Goal: Transaction & Acquisition: Purchase product/service

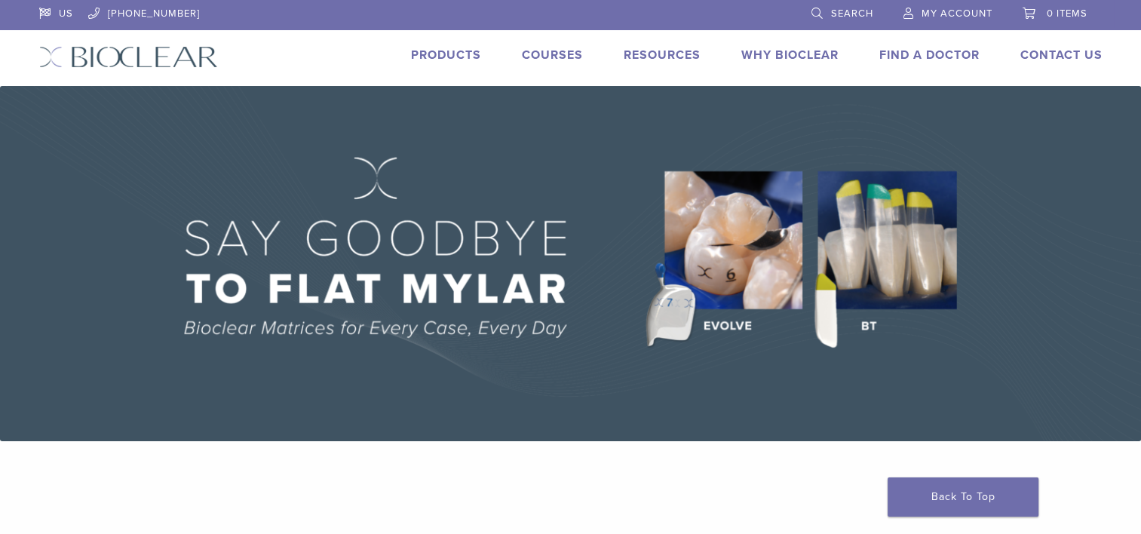
click at [456, 59] on link "Products" at bounding box center [446, 54] width 70 height 15
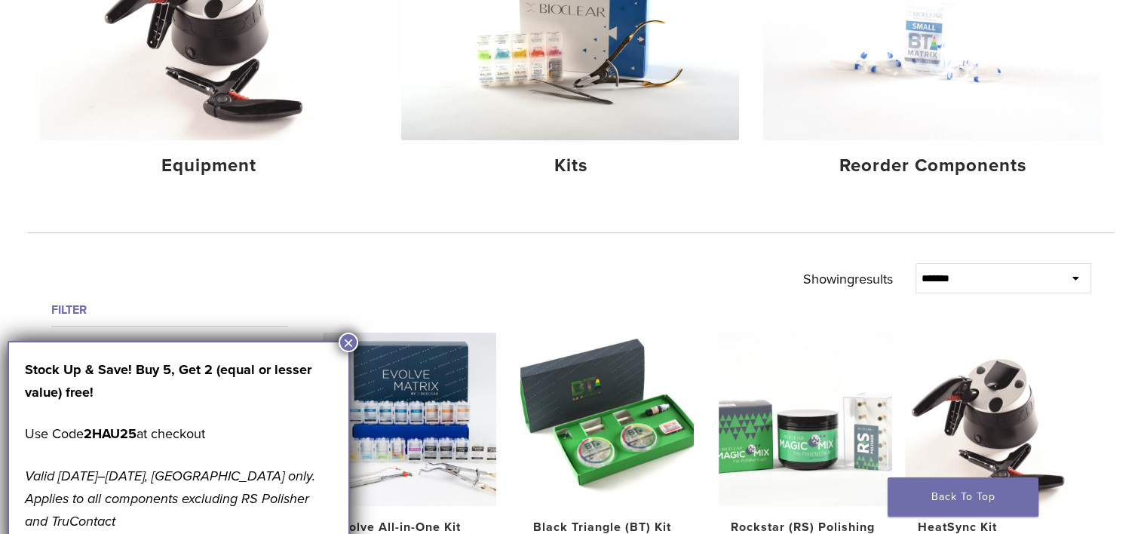
scroll to position [302, 0]
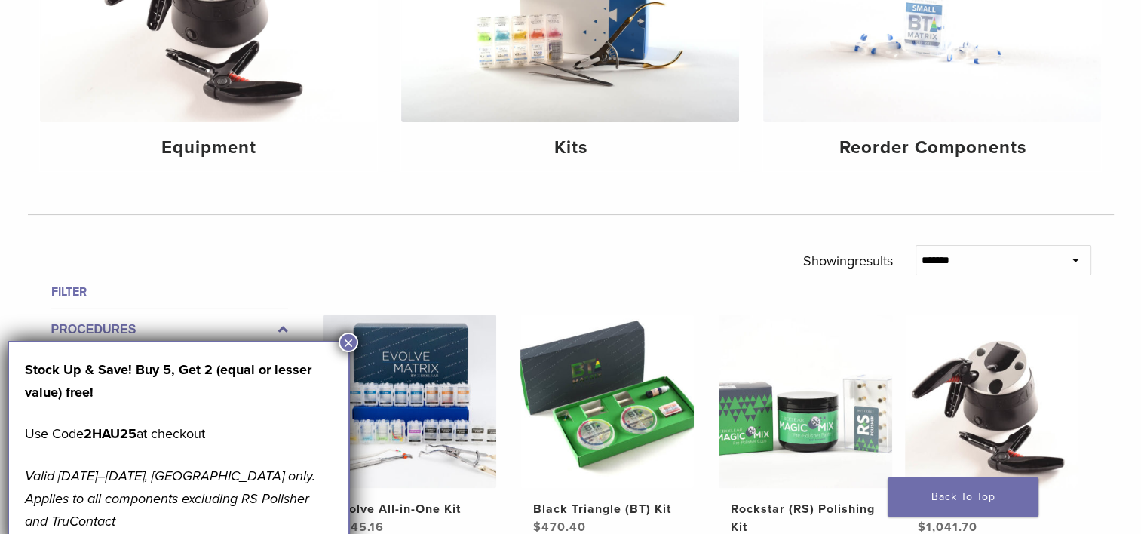
click at [348, 341] on button "×" at bounding box center [349, 342] width 20 height 20
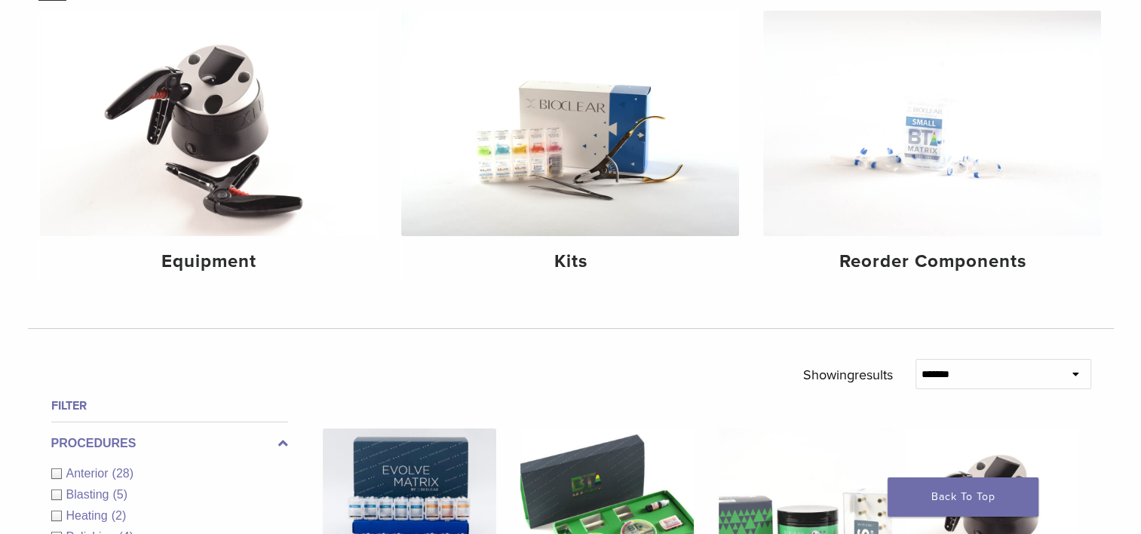
scroll to position [151, 0]
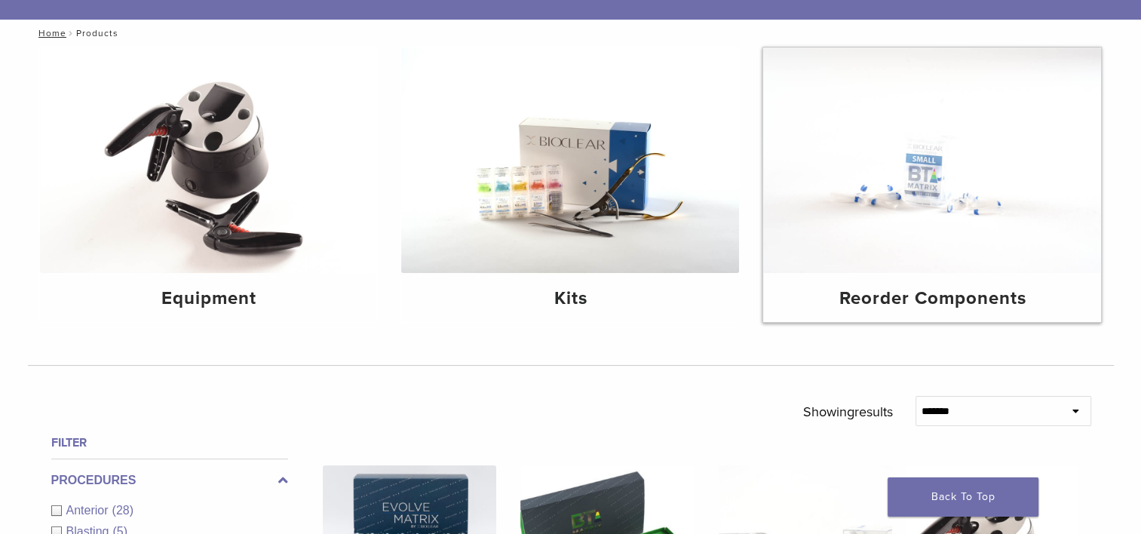
click at [917, 179] on img at bounding box center [932, 159] width 338 height 225
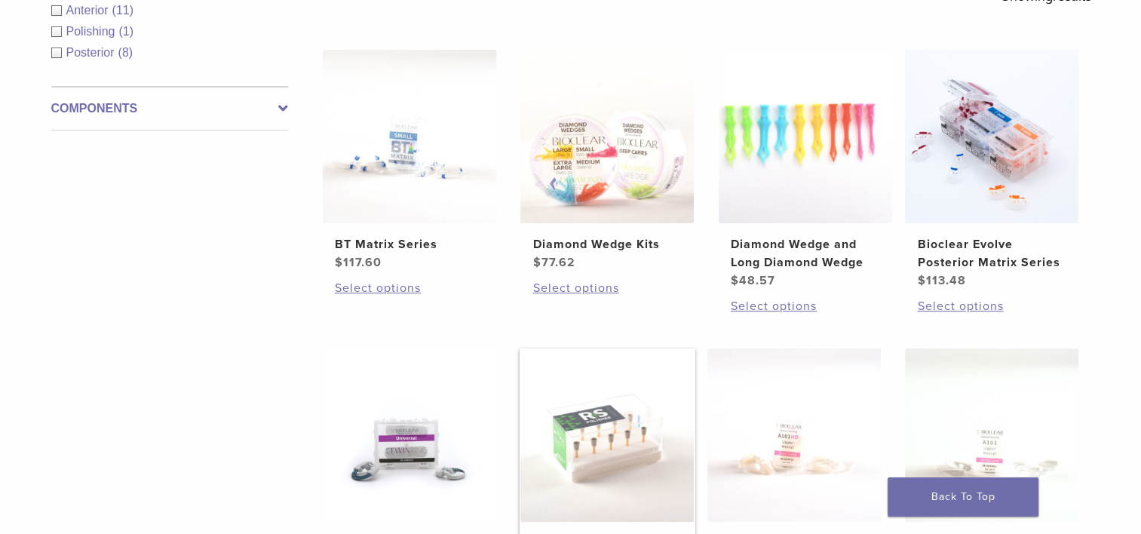
scroll to position [302, 0]
click at [960, 213] on img at bounding box center [991, 136] width 173 height 173
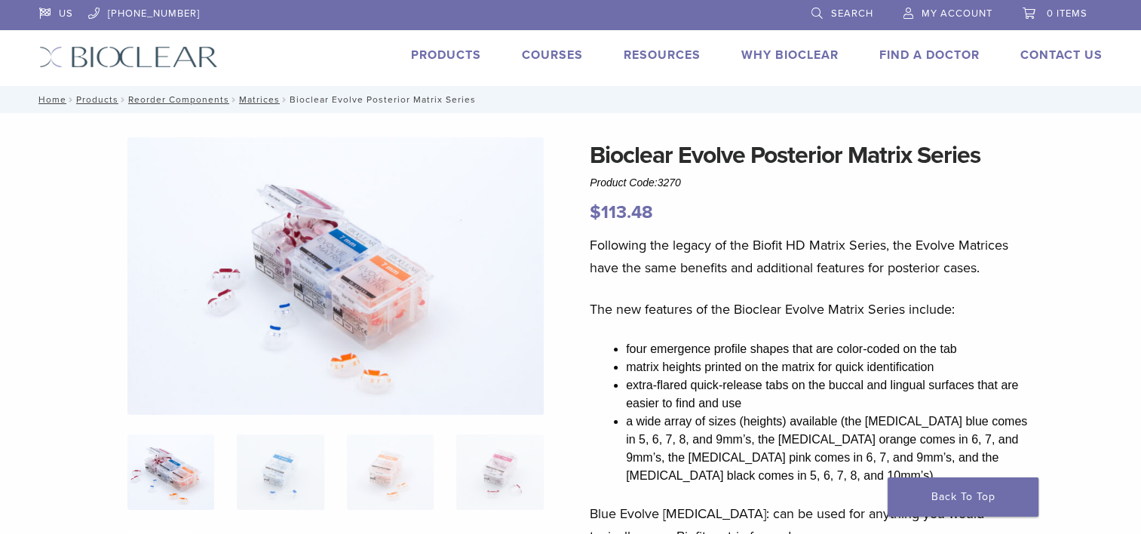
click at [379, 374] on img at bounding box center [335, 275] width 416 height 277
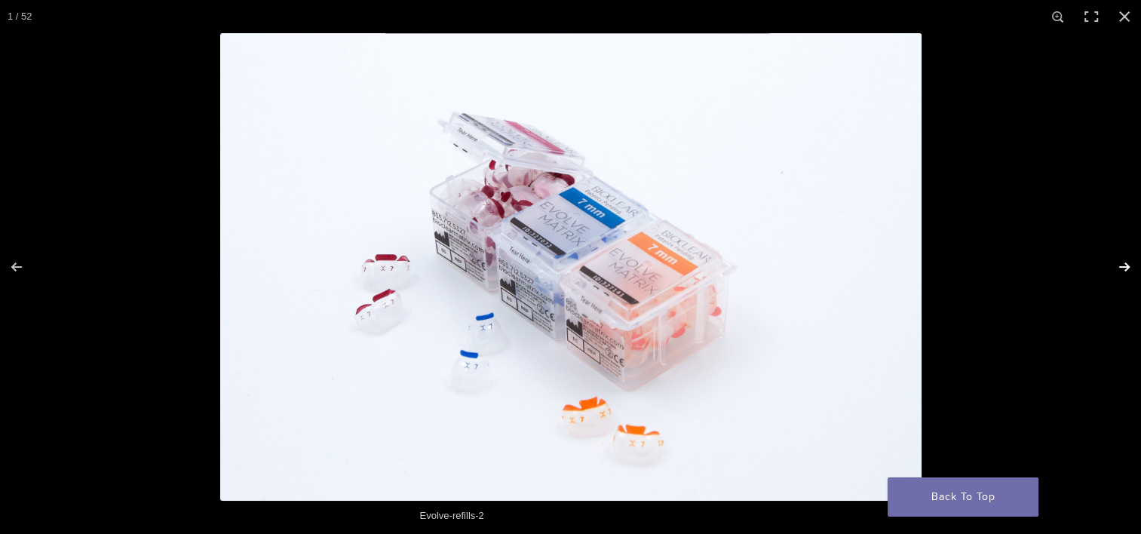
click at [1120, 264] on button "Next (arrow right)" at bounding box center [1114, 266] width 53 height 75
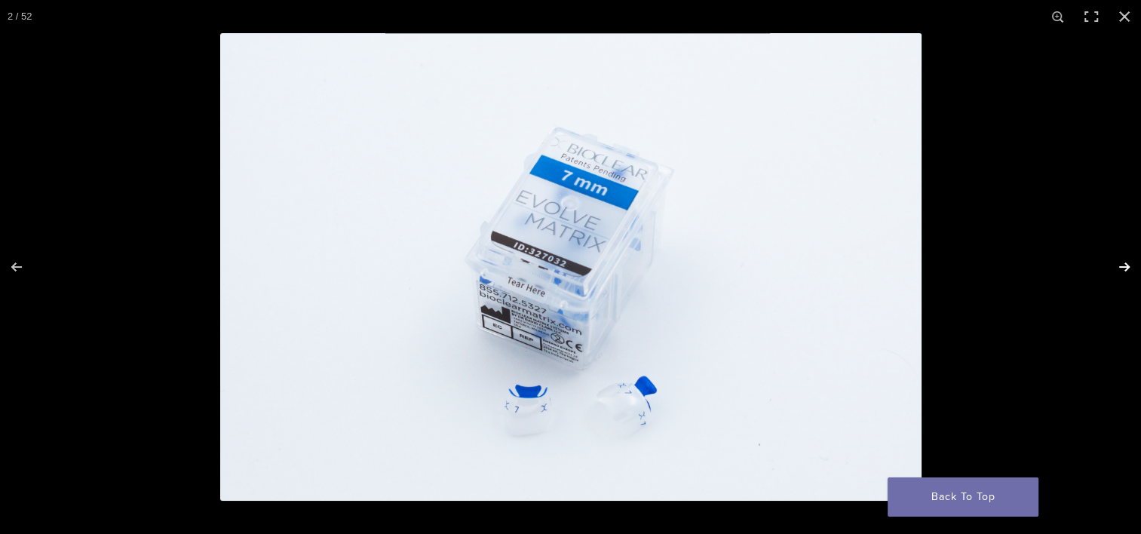
click at [1120, 264] on button "Next (arrow right)" at bounding box center [1114, 266] width 53 height 75
